Goal: Information Seeking & Learning: Learn about a topic

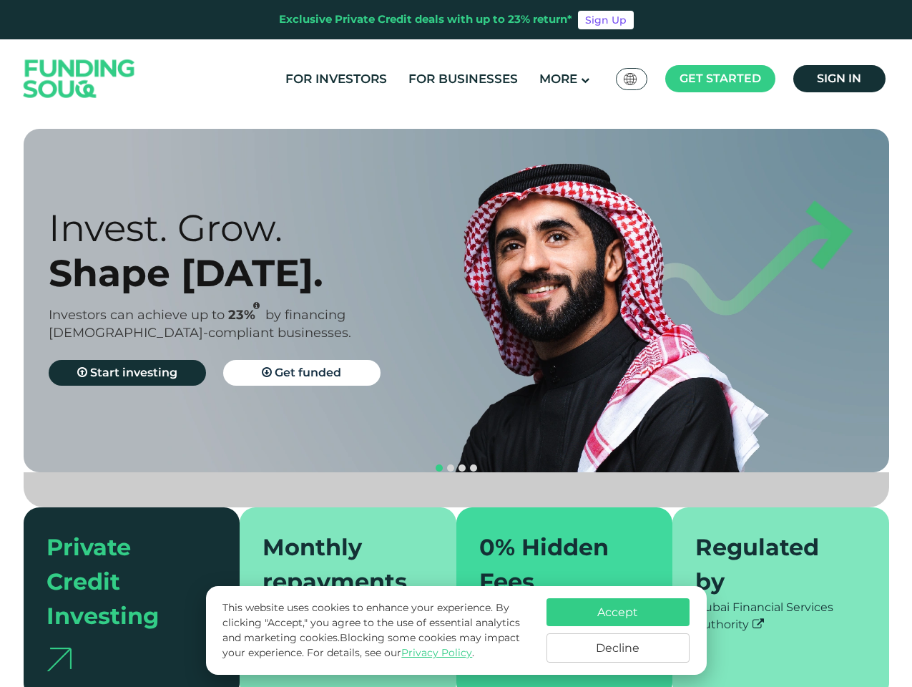
click at [720, 79] on span "Get started" at bounding box center [721, 79] width 82 height 14
click at [456, 300] on div "Invest. Grow. Shape [DATE]. Investors can achieve up to 23% by financing [DEMOG…" at bounding box center [265, 300] width 433 height 191
click at [265, 401] on div "Invest. Grow. Shape [DATE]. Investors can achieve up to 23% by financing [DEMOG…" at bounding box center [467, 300] width 866 height 343
click at [456, 462] on button "navigation" at bounding box center [461, 467] width 11 height 11
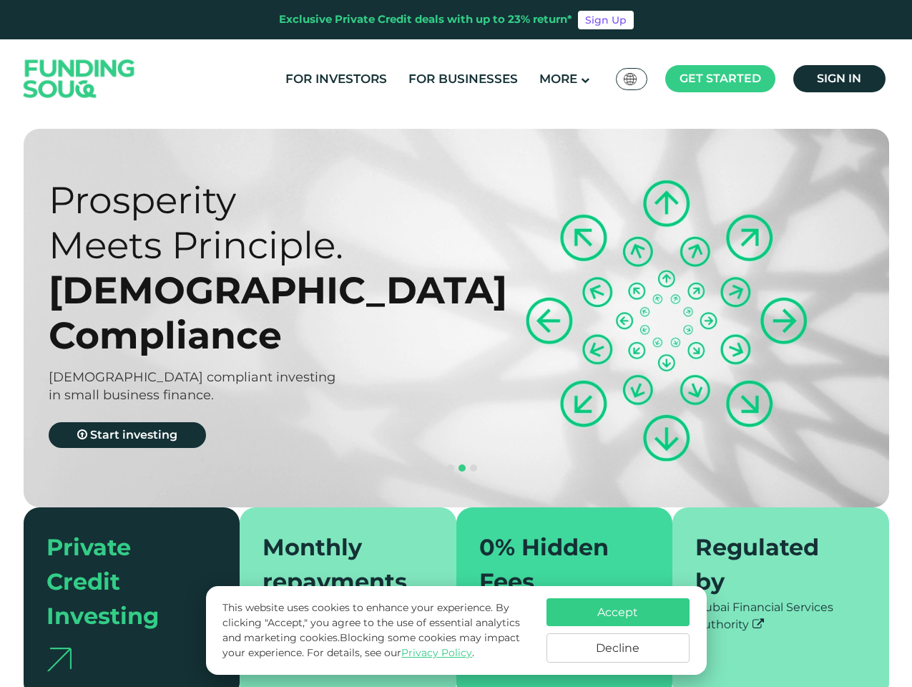
click at [439, 464] on span "navigation" at bounding box center [439, 467] width 7 height 7
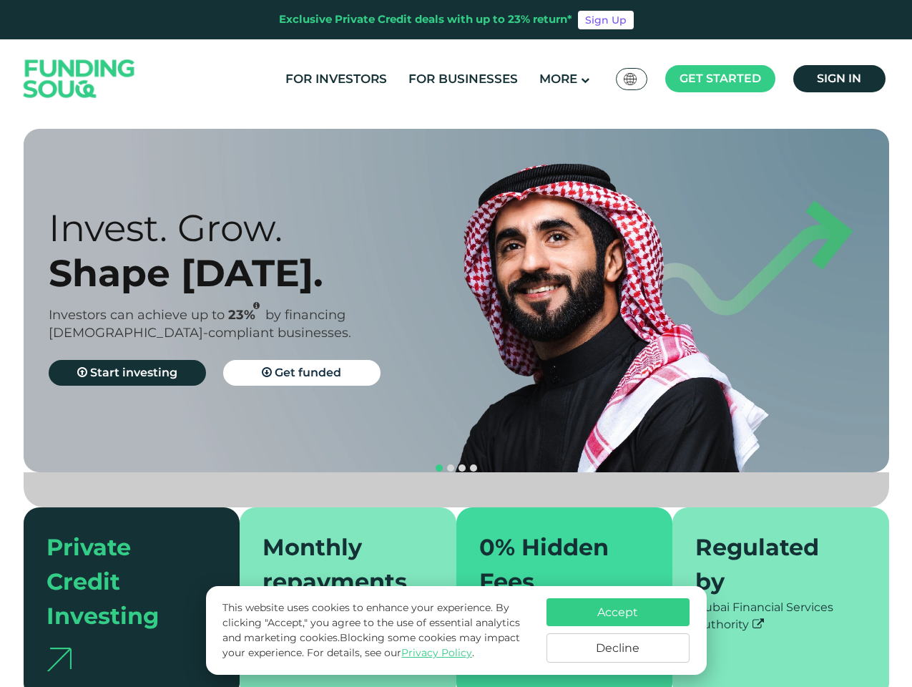
click at [451, 464] on span "navigation" at bounding box center [450, 467] width 7 height 7
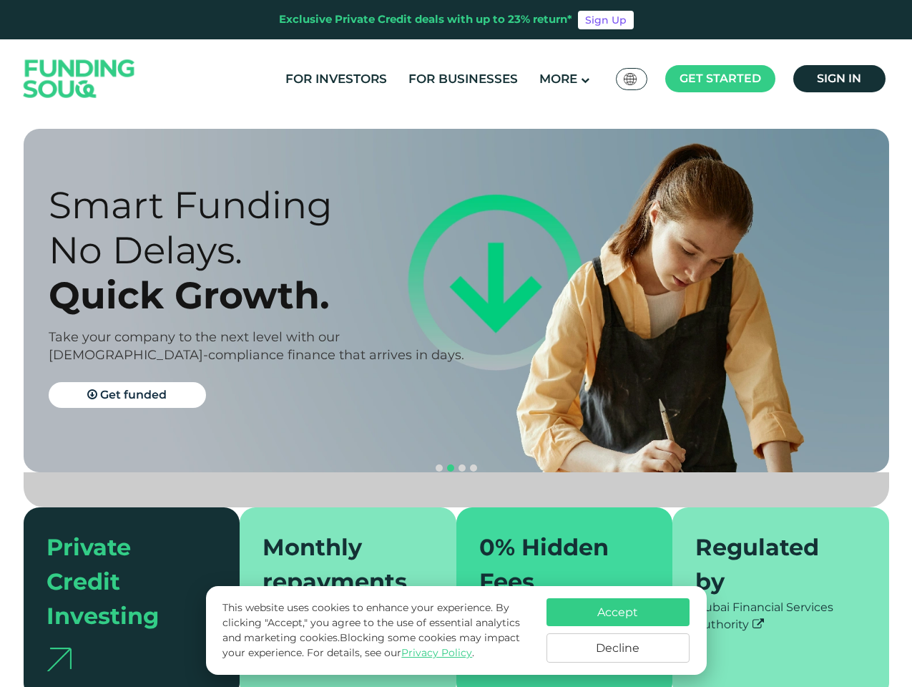
click at [462, 464] on span "navigation" at bounding box center [462, 467] width 7 height 7
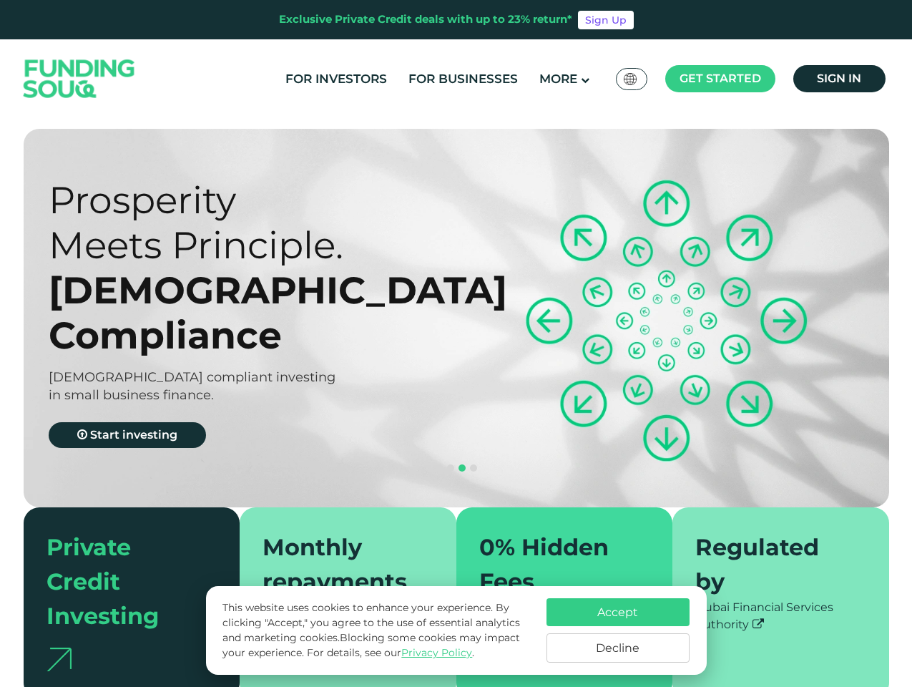
click at [474, 464] on span "navigation" at bounding box center [473, 467] width 7 height 7
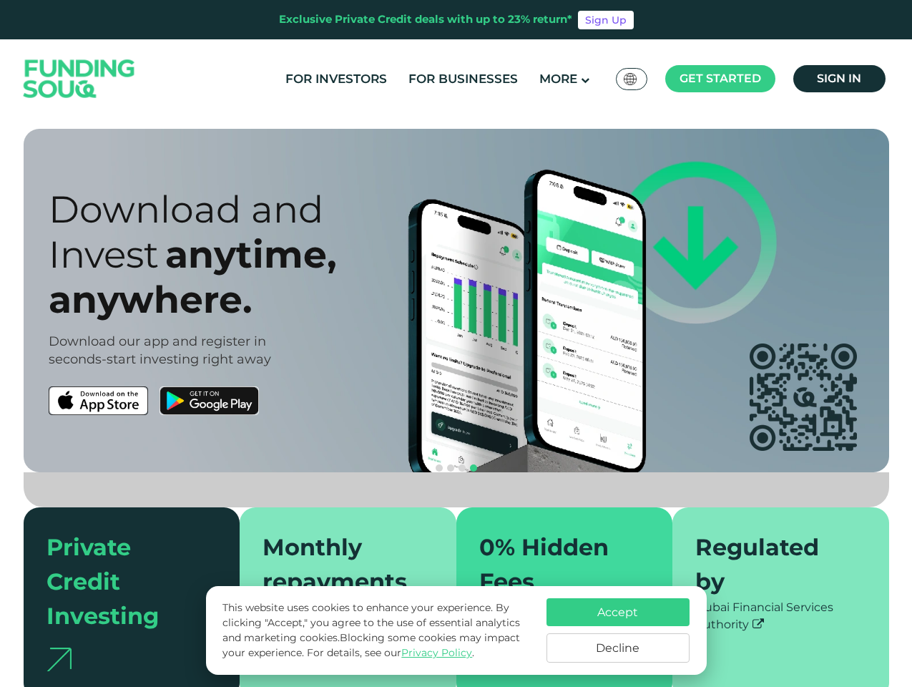
click at [618, 630] on div "Accept Decline" at bounding box center [617, 630] width 143 height 64
